Goal: Transaction & Acquisition: Purchase product/service

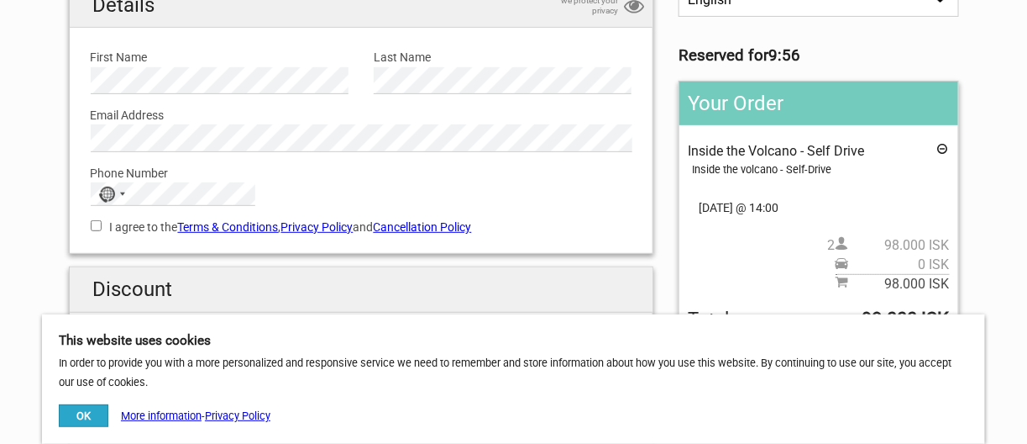
scroll to position [252, 0]
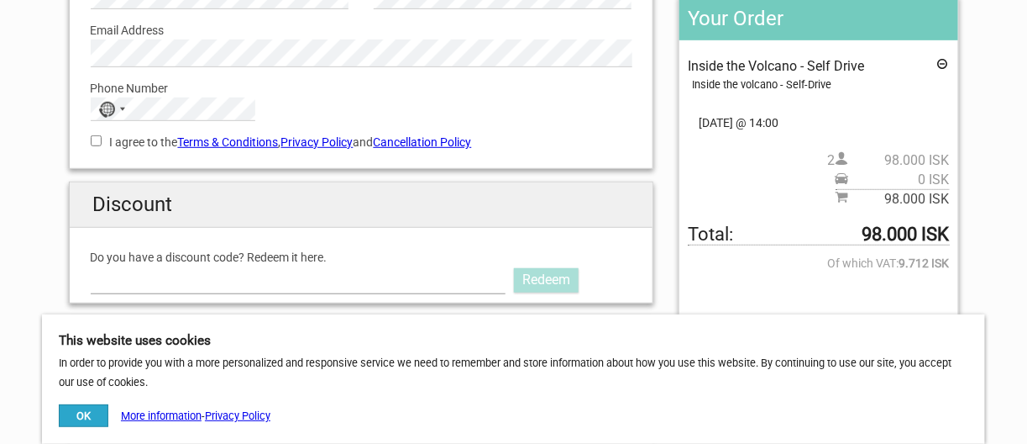
click at [314, 270] on input "Do you have a discount code? Redeem it here." at bounding box center [299, 279] width 416 height 27
type input "aurorapass2025"
click at [550, 276] on link "Redeem" at bounding box center [546, 280] width 65 height 24
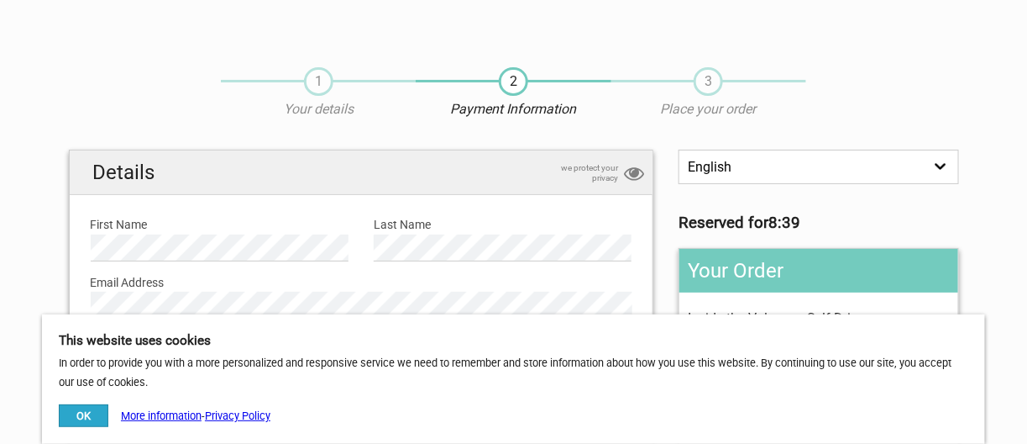
click at [318, 83] on span "1" at bounding box center [318, 81] width 29 height 29
